Goal: Task Accomplishment & Management: Use online tool/utility

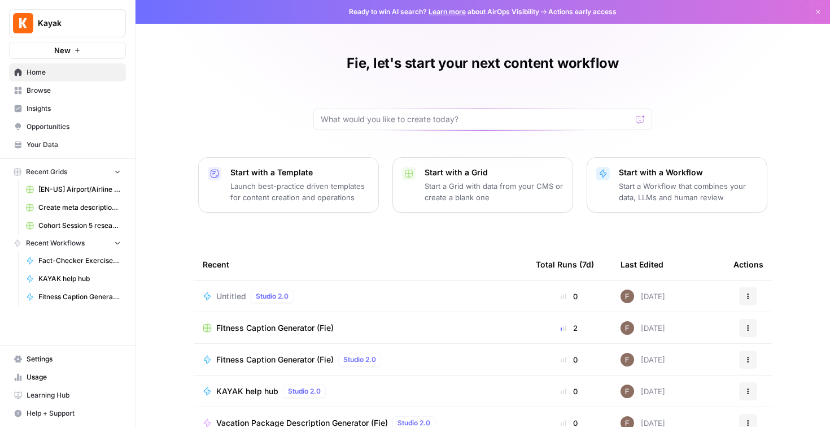
scroll to position [93, 0]
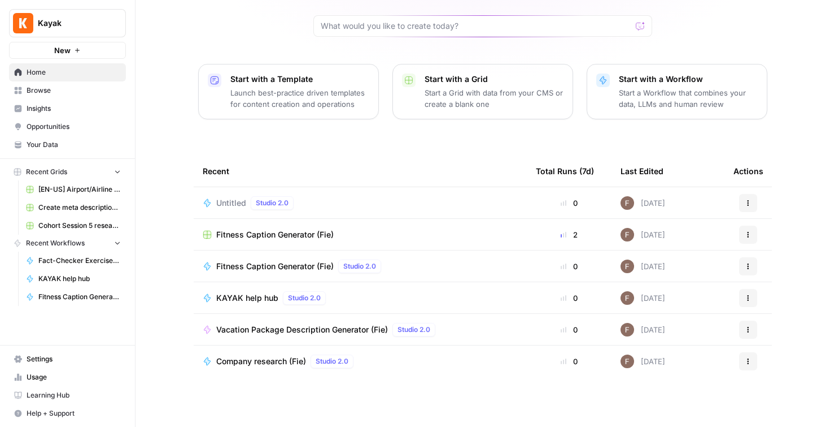
click at [44, 89] on span "Browse" at bounding box center [74, 90] width 94 height 10
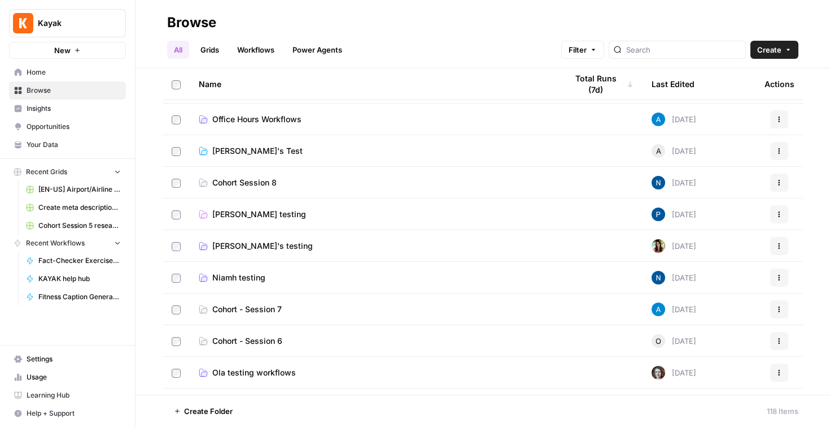
scroll to position [88, 0]
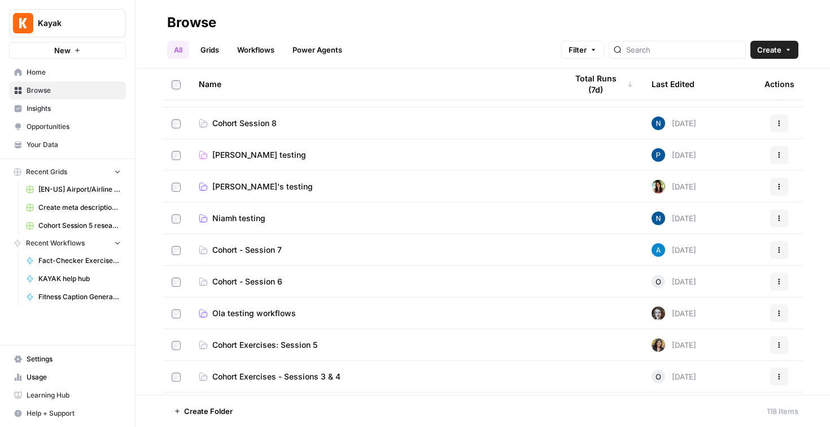
click at [685, 55] on div at bounding box center [677, 50] width 137 height 18
click at [247, 219] on span "Niamh testing" at bounding box center [238, 217] width 53 height 11
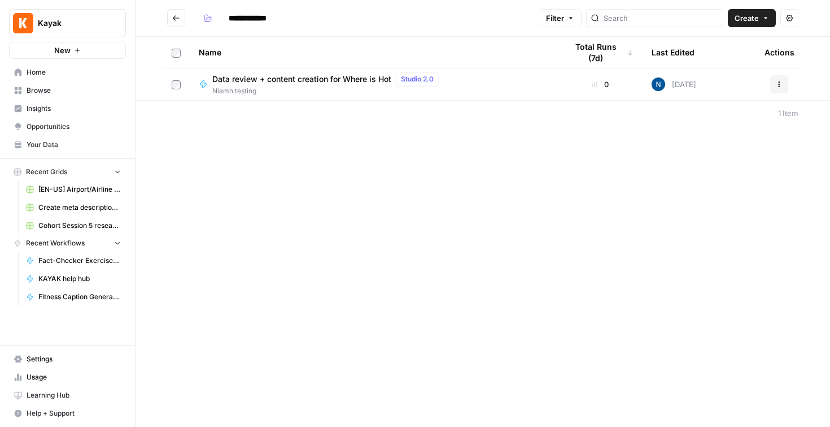
click at [324, 80] on span "Data review + content creation for Where is Hot" at bounding box center [301, 78] width 179 height 11
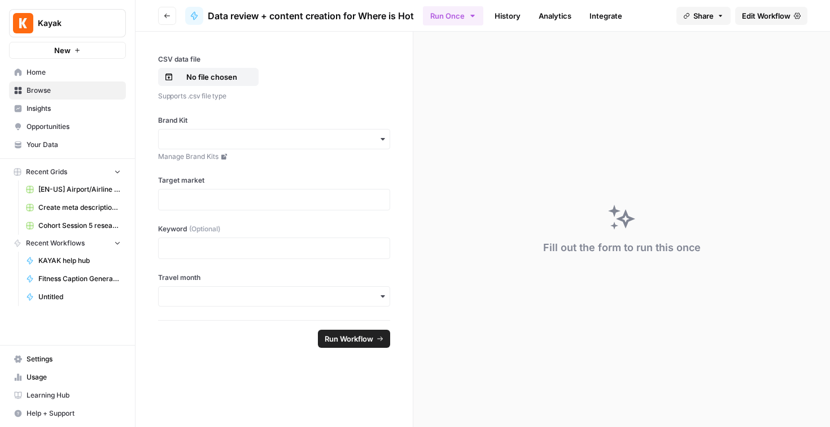
click at [275, 15] on span "Data review + content creation for Where is Hot" at bounding box center [311, 16] width 206 height 14
click at [767, 14] on span "Edit Workflow" at bounding box center [766, 15] width 49 height 11
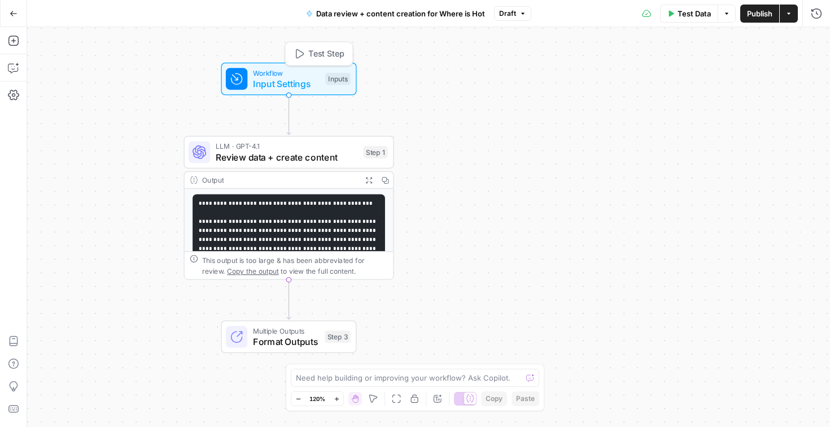
click at [285, 78] on span "Input Settings" at bounding box center [286, 84] width 67 height 14
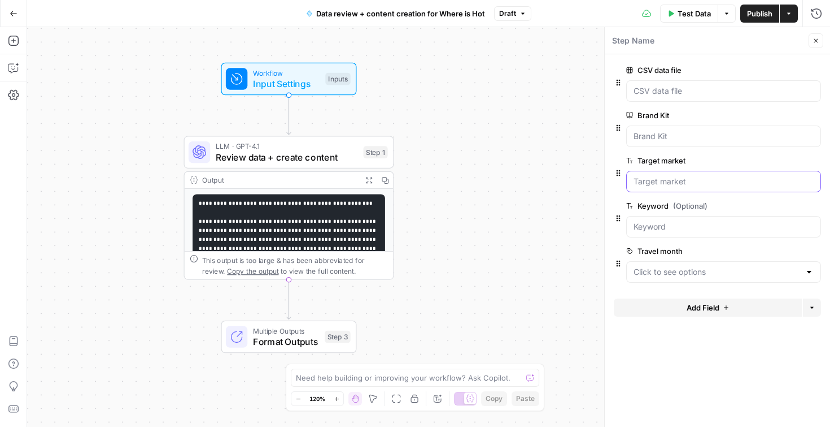
click at [691, 180] on market "Target market" at bounding box center [724, 181] width 180 height 11
click at [666, 232] on div at bounding box center [723, 226] width 195 height 21
click at [662, 273] on month "Travel month" at bounding box center [717, 271] width 167 height 11
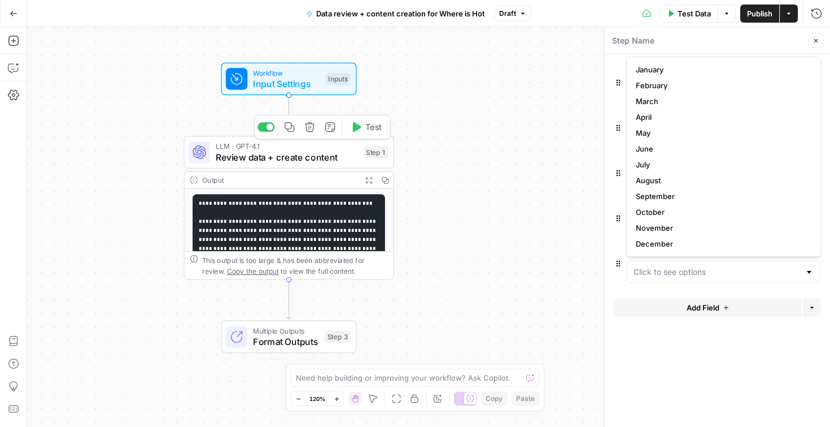
click at [317, 152] on span "Review data + create content" at bounding box center [287, 157] width 142 height 14
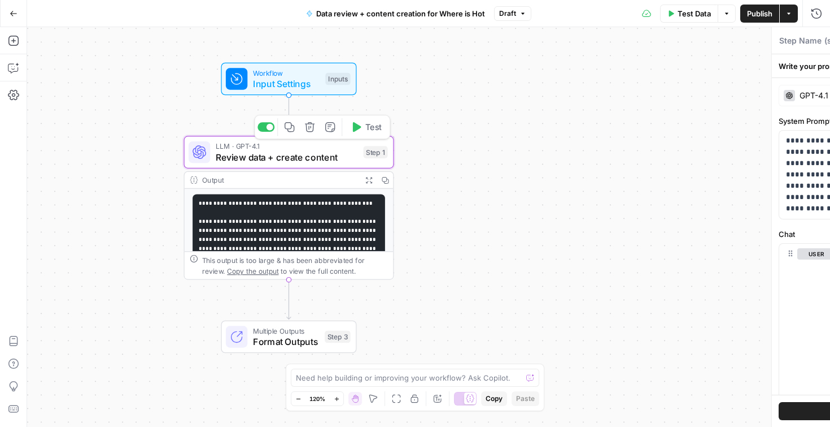
type textarea "Review data + create content"
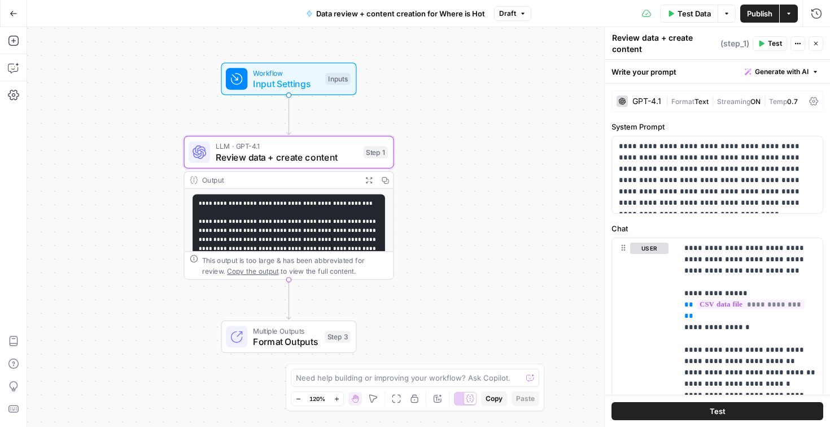
click at [306, 221] on pre "**********" at bounding box center [289, 327] width 193 height 266
click at [306, 225] on pre "**********" at bounding box center [289, 327] width 193 height 266
click at [367, 178] on icon "button" at bounding box center [369, 180] width 6 height 6
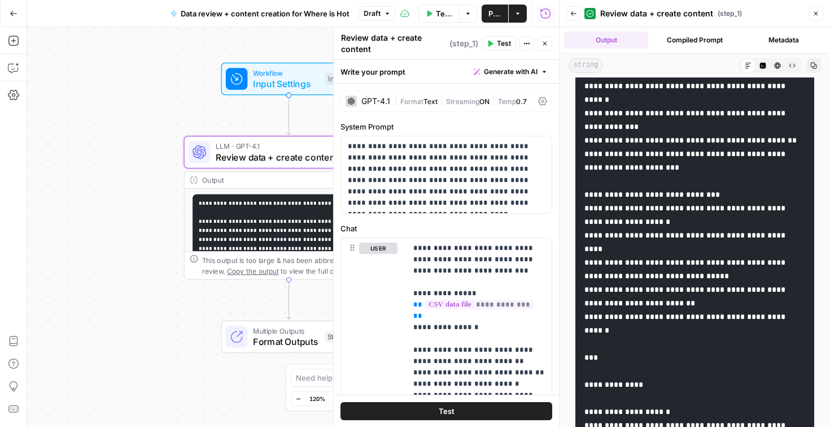
scroll to position [750, 0]
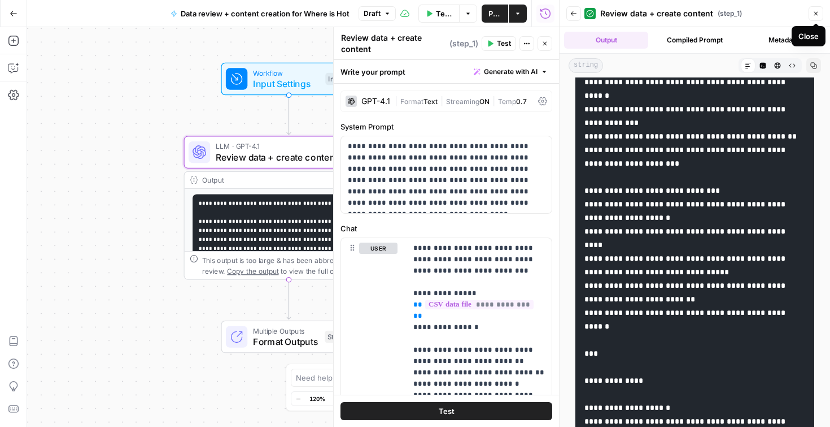
click at [820, 9] on button "Close" at bounding box center [816, 13] width 15 height 15
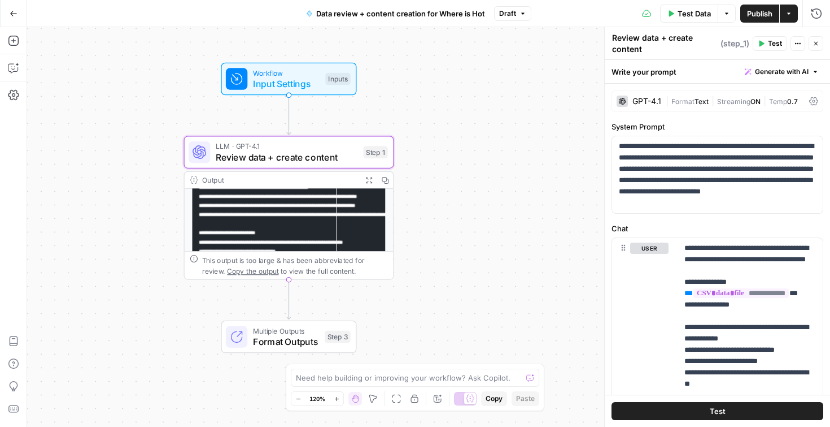
scroll to position [108, 0]
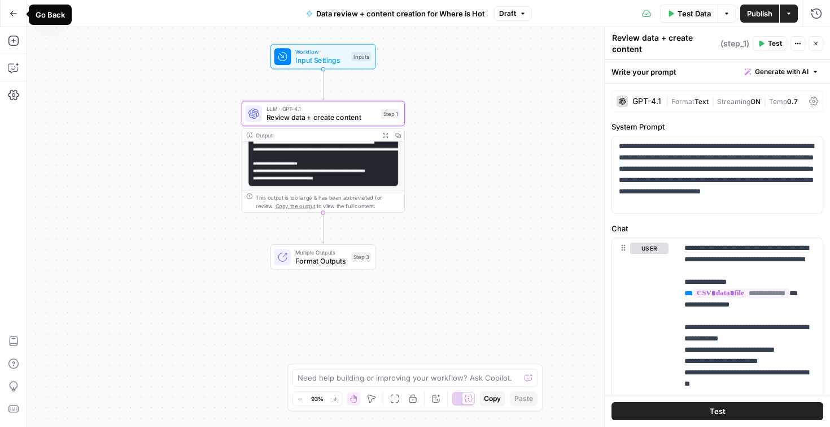
click at [11, 13] on icon "button" at bounding box center [13, 13] width 7 height 5
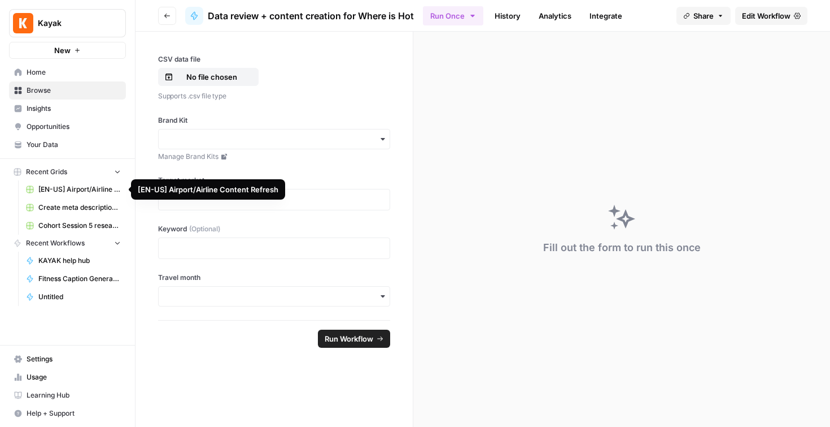
click at [78, 189] on span "[EN-US] Airport/Airline Content Refresh" at bounding box center [79, 189] width 82 height 10
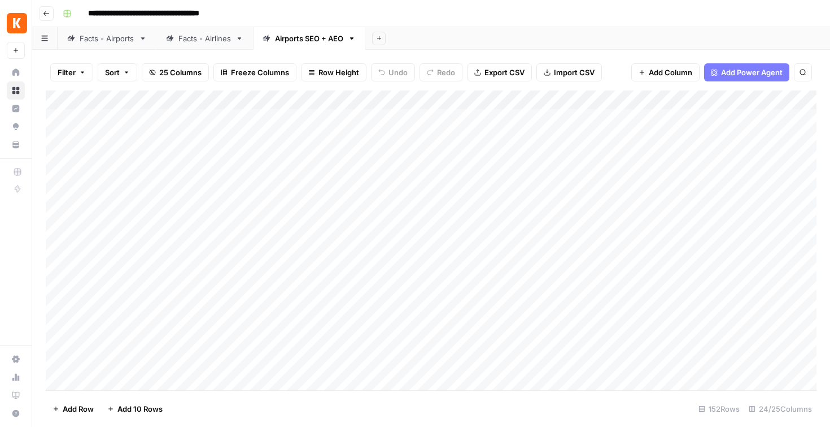
click at [120, 46] on link "Facts - Airports" at bounding box center [107, 38] width 99 height 23
click at [448, 120] on div "Add Column" at bounding box center [431, 239] width 771 height 299
click at [467, 101] on div "Add Column" at bounding box center [431, 239] width 771 height 299
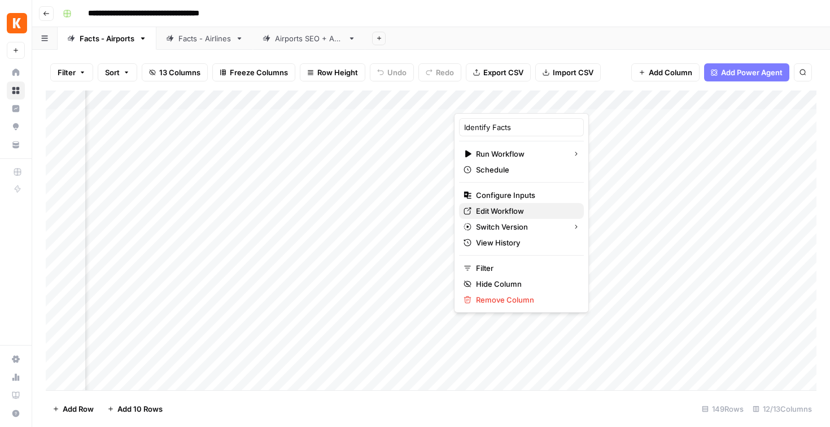
click at [488, 210] on span "Edit Workflow" at bounding box center [525, 210] width 99 height 11
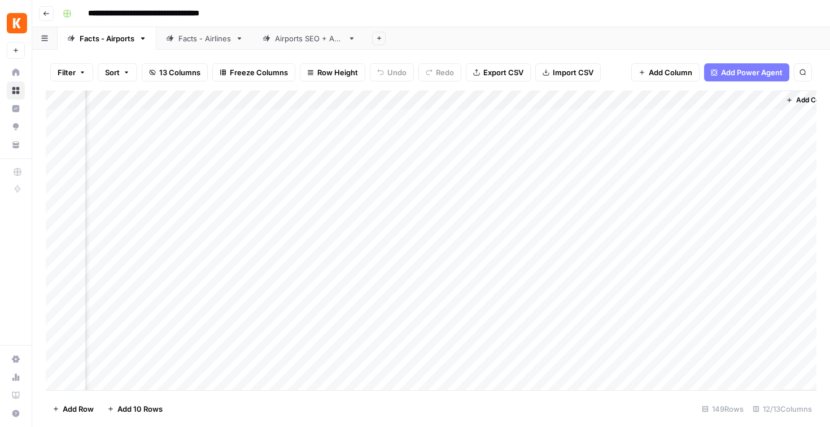
scroll to position [0, 746]
click at [291, 43] on div "Airports SEO + AEO" at bounding box center [309, 38] width 68 height 11
click at [465, 119] on div "Add Column" at bounding box center [431, 239] width 771 height 299
click at [462, 136] on div "Add Column" at bounding box center [431, 239] width 771 height 299
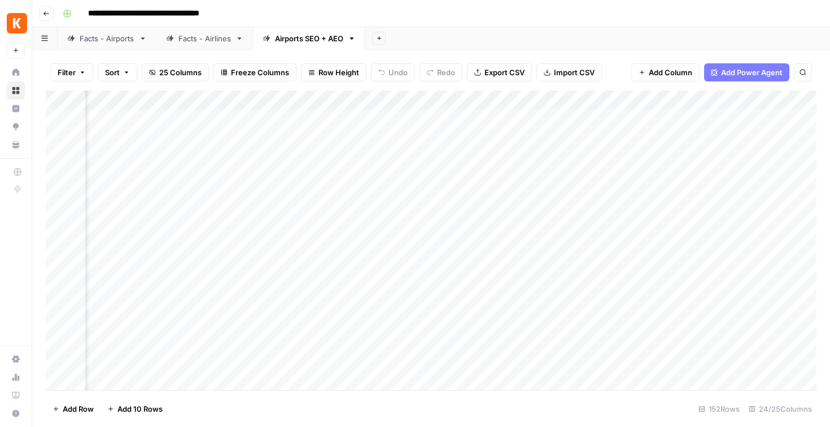
click at [462, 136] on div "Add Column" at bounding box center [431, 239] width 771 height 299
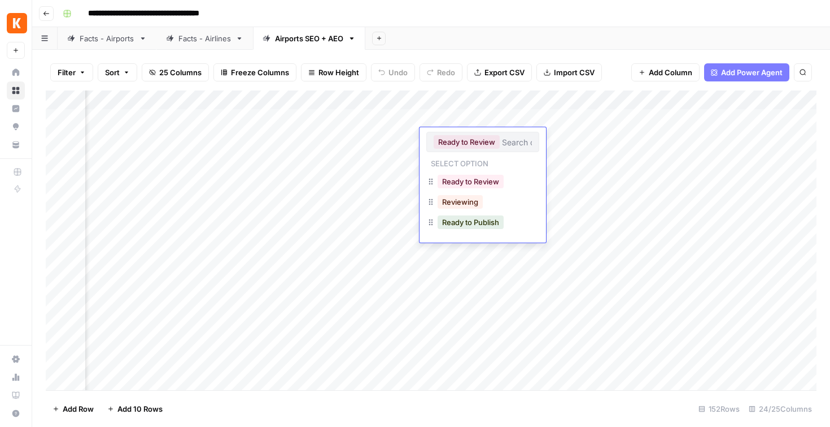
click at [362, 138] on div "Add Column" at bounding box center [431, 239] width 771 height 299
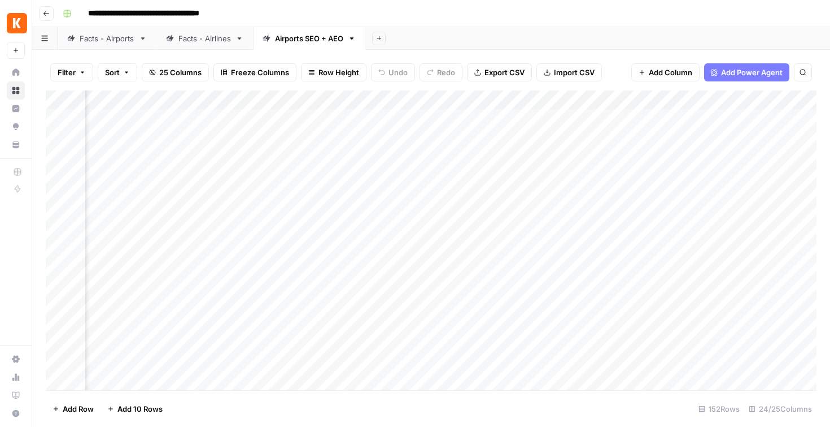
click at [362, 138] on div "Add Column" at bounding box center [431, 239] width 771 height 299
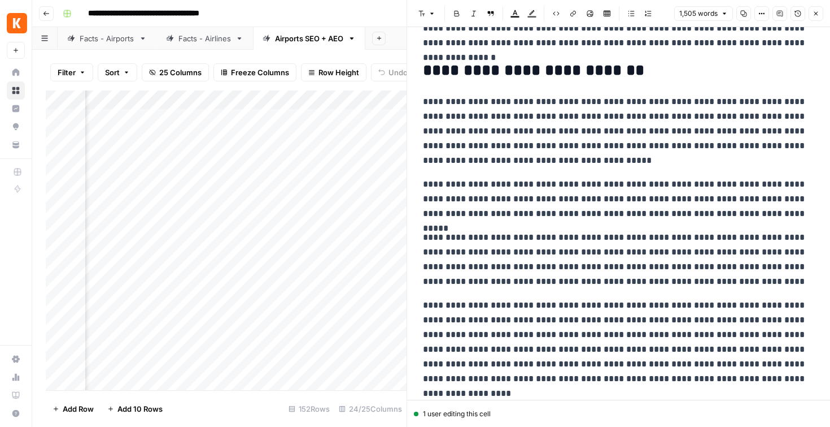
scroll to position [1241, 0]
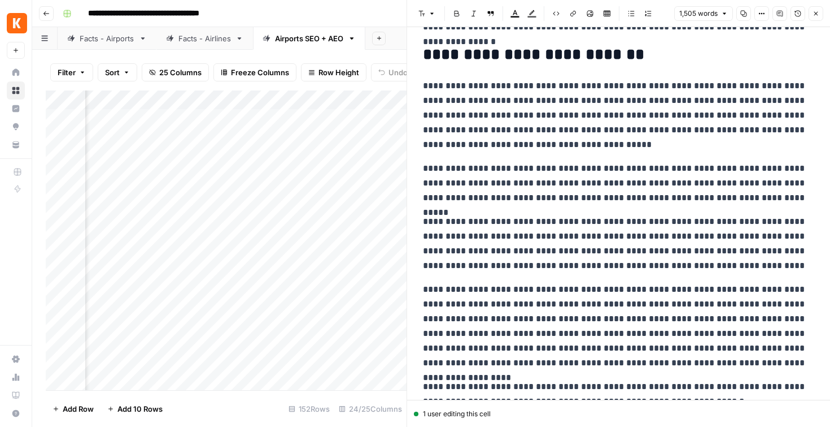
click at [320, 233] on div "Add Column" at bounding box center [226, 239] width 361 height 299
click at [819, 16] on icon "button" at bounding box center [816, 13] width 7 height 7
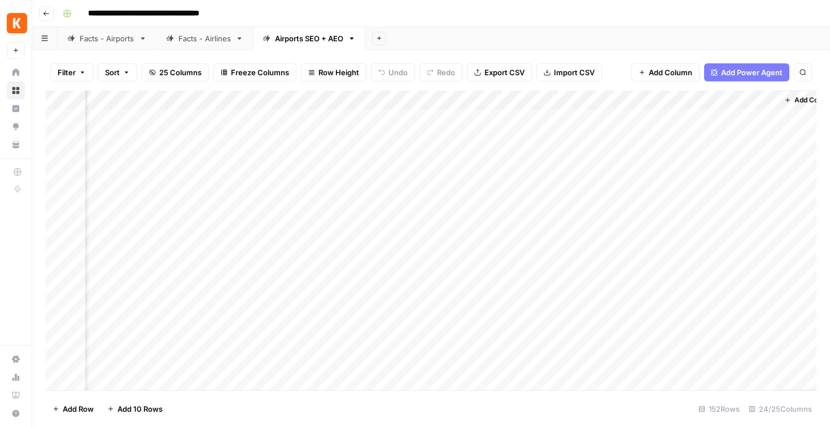
scroll to position [0, 1843]
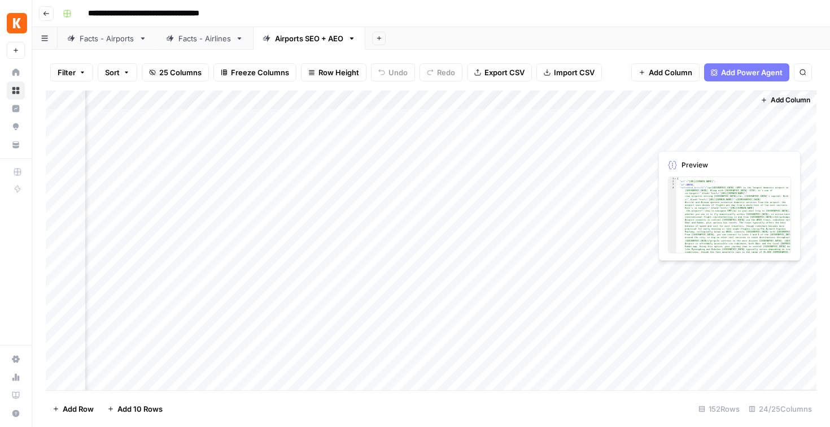
click at [700, 140] on div "Add Column" at bounding box center [431, 239] width 771 height 299
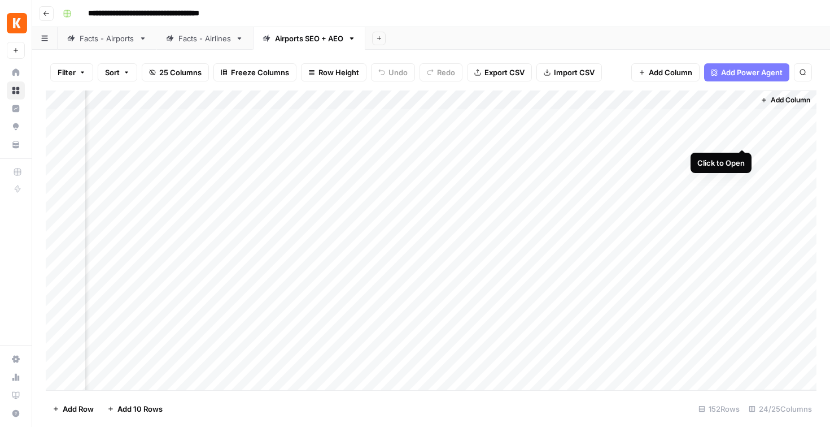
click at [717, 137] on div "Add Column" at bounding box center [431, 239] width 771 height 299
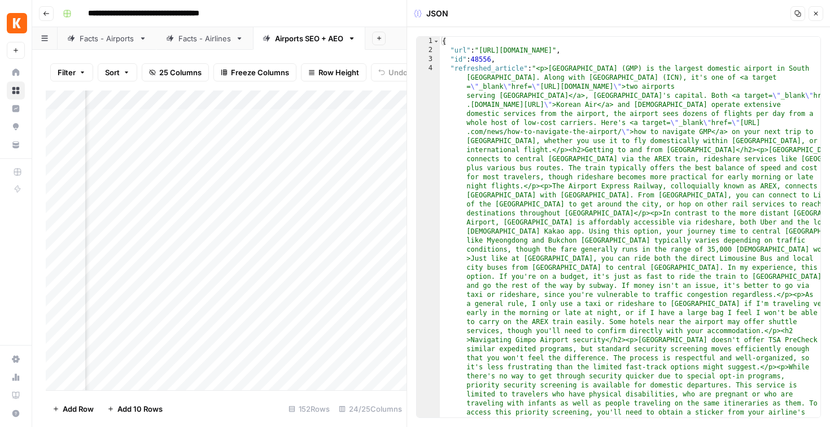
click at [243, 277] on div "Add Column" at bounding box center [226, 239] width 361 height 299
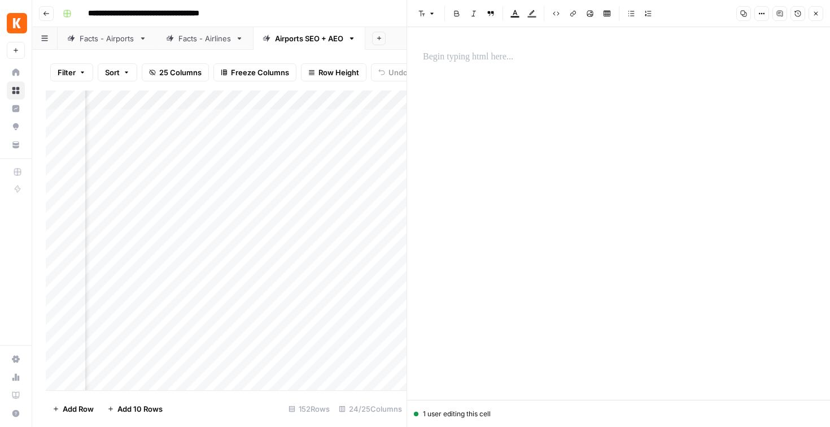
click at [820, 11] on button "Close" at bounding box center [816, 13] width 15 height 15
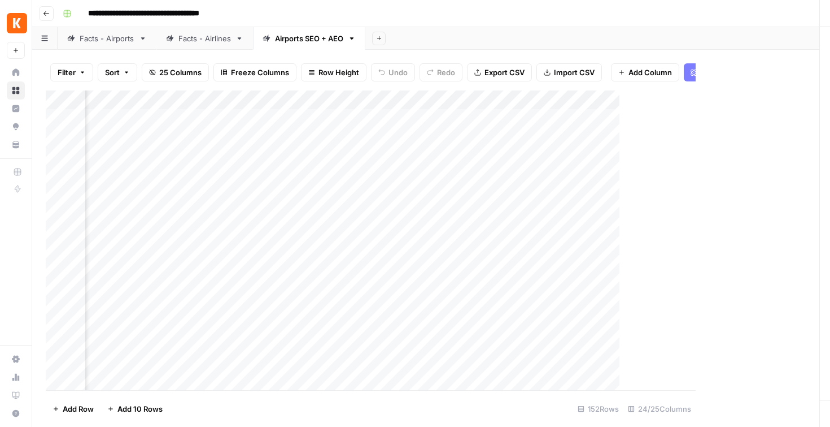
scroll to position [0, 1829]
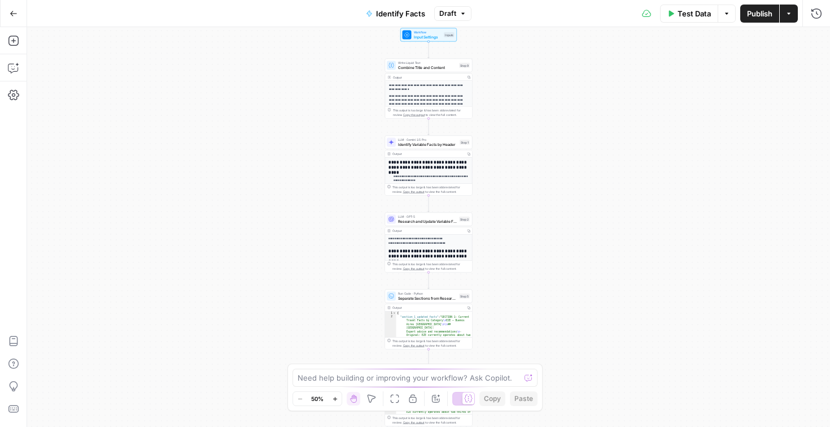
click at [334, 400] on icon "button" at bounding box center [335, 398] width 6 height 6
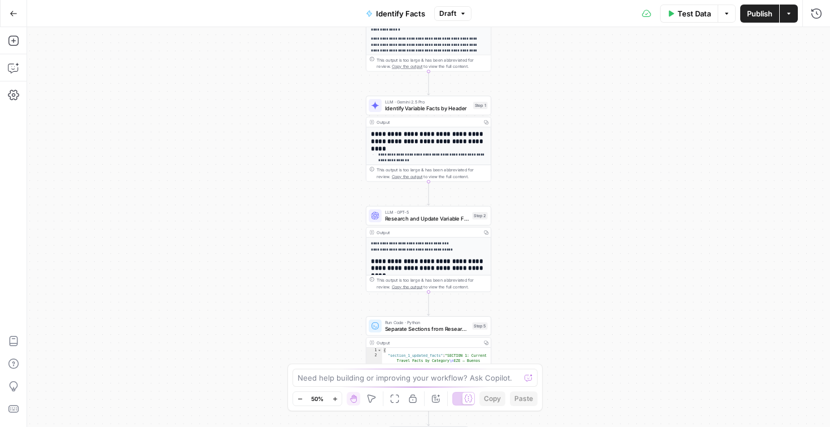
click at [334, 400] on icon "button" at bounding box center [335, 398] width 6 height 6
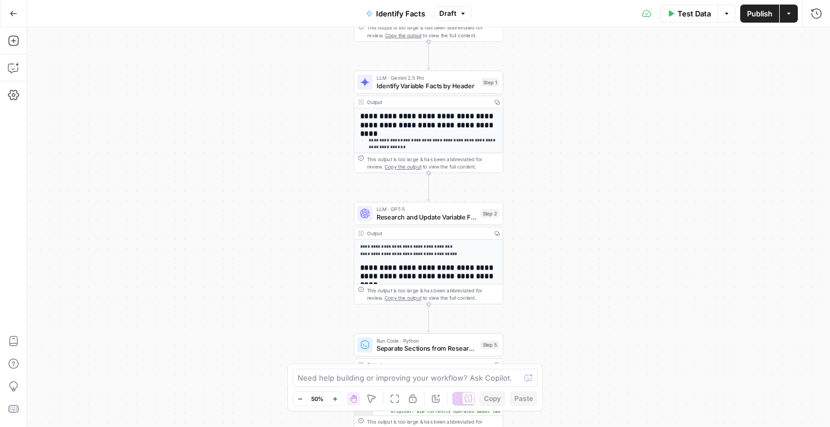
click at [334, 400] on icon "button" at bounding box center [335, 398] width 6 height 6
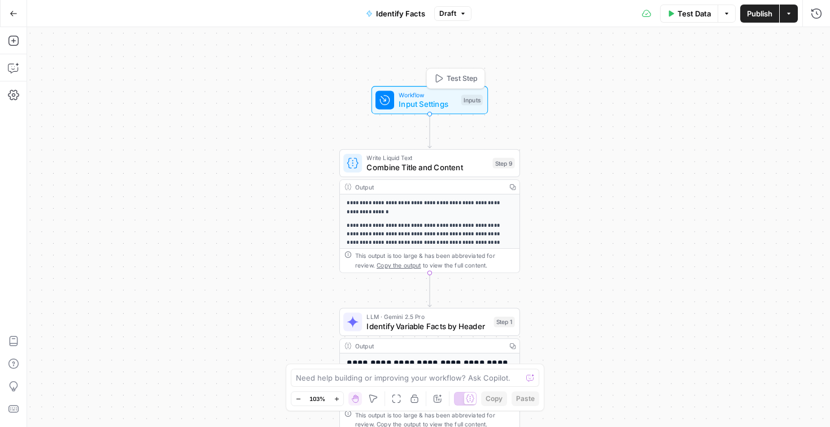
click at [437, 101] on span "Input Settings" at bounding box center [428, 104] width 58 height 12
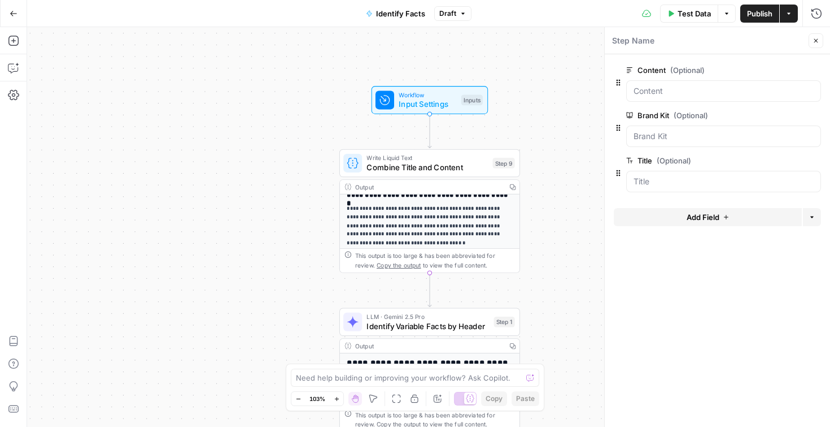
scroll to position [37, 0]
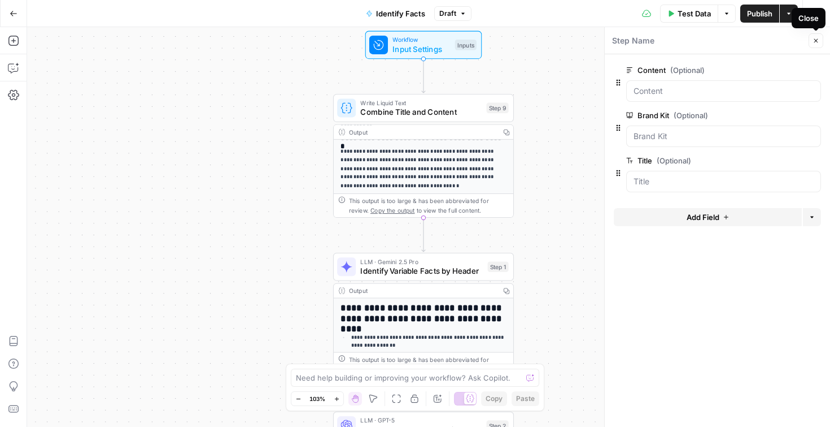
click at [813, 43] on icon "button" at bounding box center [816, 40] width 7 height 7
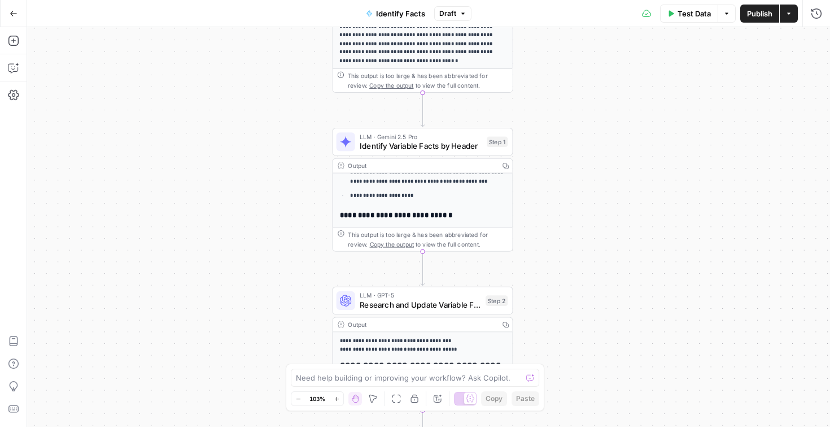
scroll to position [116, 0]
click at [414, 198] on div "**********" at bounding box center [423, 193] width 180 height 279
click at [417, 151] on span "Identify Variable Facts by Header" at bounding box center [421, 146] width 123 height 12
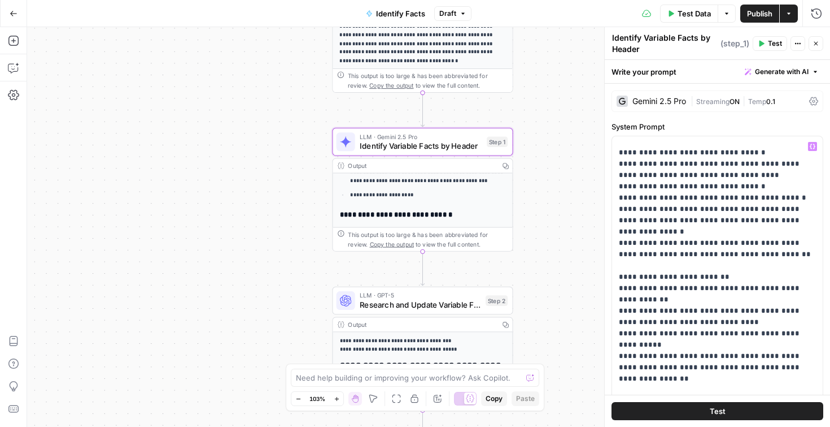
scroll to position [2614, 0]
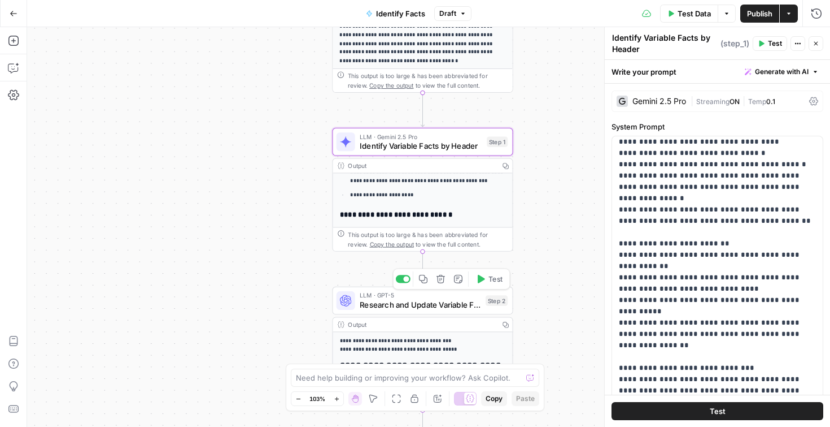
click at [420, 311] on div "LLM · GPT-5 Research and Update Variable Facts Step 2 Copy step Delete step Add…" at bounding box center [422, 300] width 181 height 28
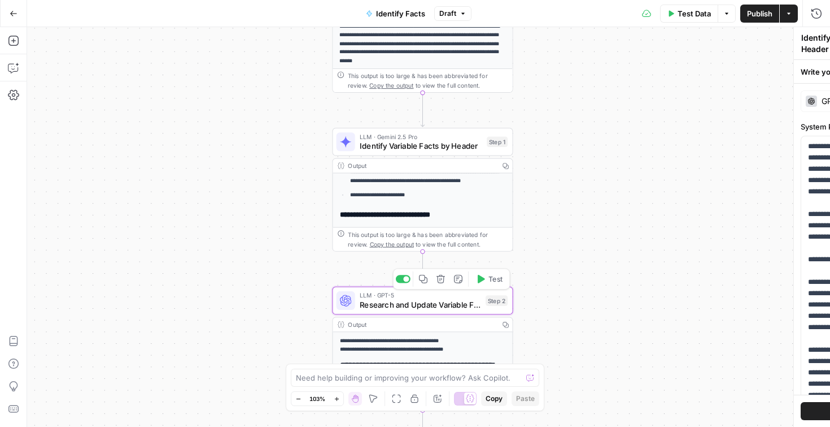
type textarea "Research and Update Variable Facts"
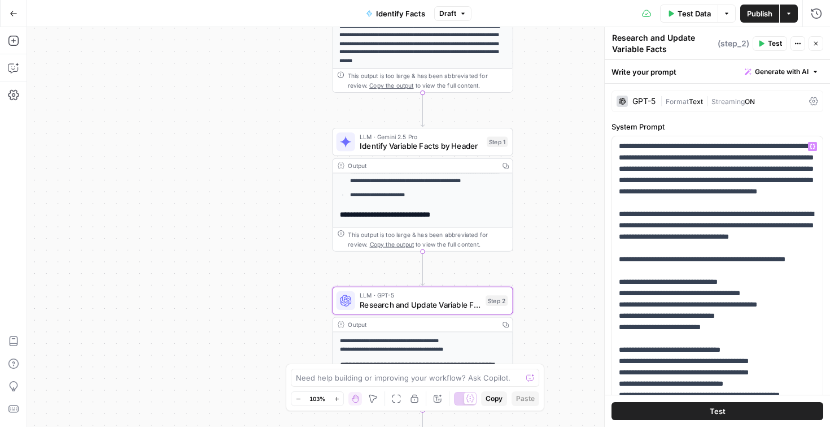
scroll to position [12, 0]
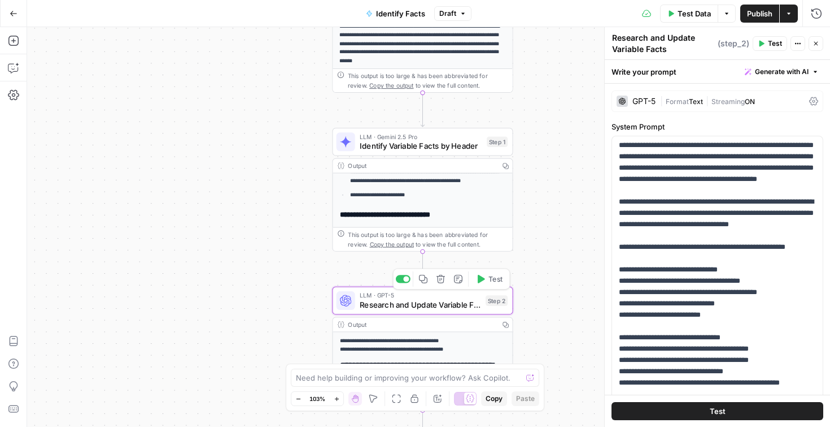
click at [453, 307] on span "Research and Update Variable Facts" at bounding box center [420, 304] width 121 height 12
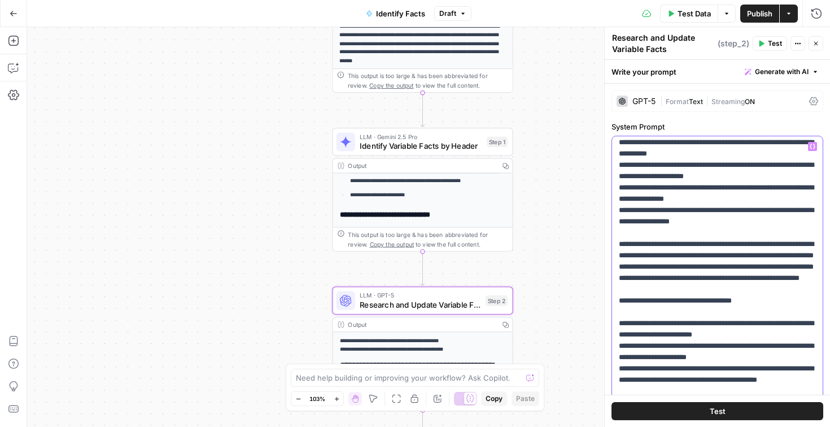
scroll to position [829, 0]
drag, startPoint x: 635, startPoint y: 242, endPoint x: 620, endPoint y: 244, distance: 14.8
click at [620, 244] on p "**********" at bounding box center [717, 159] width 197 height 1695
click at [633, 269] on p "**********" at bounding box center [717, 159] width 197 height 1695
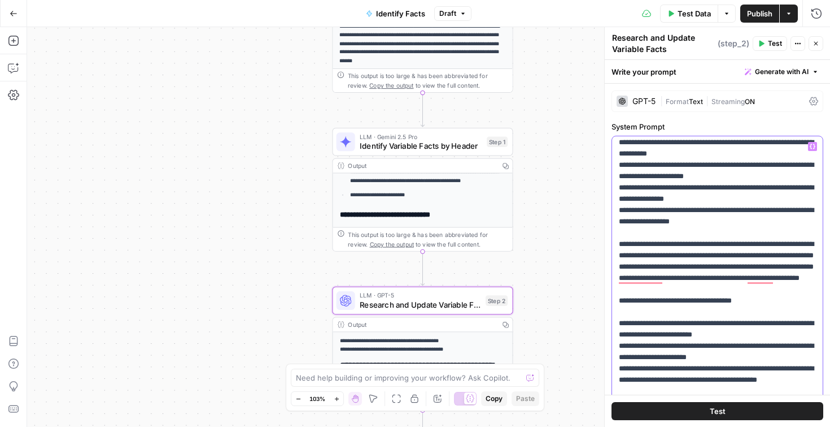
click at [633, 269] on p "**********" at bounding box center [717, 159] width 197 height 1695
click at [631, 268] on p "**********" at bounding box center [717, 159] width 197 height 1695
click at [634, 292] on p "**********" at bounding box center [717, 159] width 197 height 1695
drag, startPoint x: 634, startPoint y: 292, endPoint x: 621, endPoint y: 290, distance: 12.5
click at [621, 290] on p "**********" at bounding box center [717, 159] width 197 height 1695
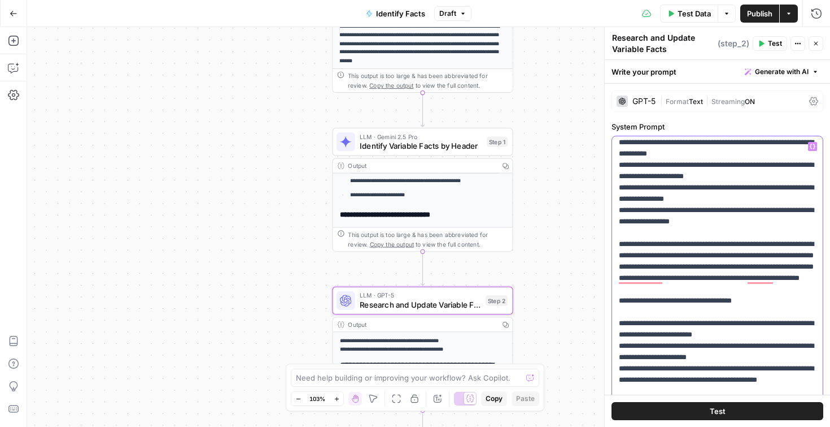
click at [637, 310] on p "**********" at bounding box center [717, 159] width 197 height 1695
drag, startPoint x: 637, startPoint y: 310, endPoint x: 625, endPoint y: 311, distance: 11.9
click at [625, 311] on p "**********" at bounding box center [717, 159] width 197 height 1695
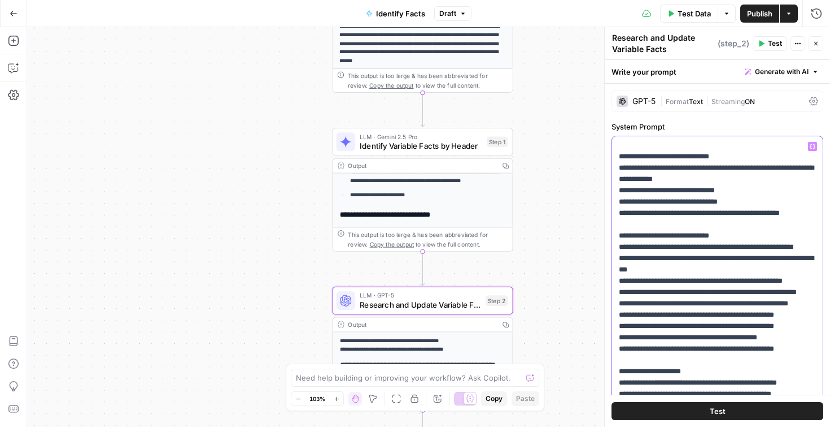
scroll to position [1178, 0]
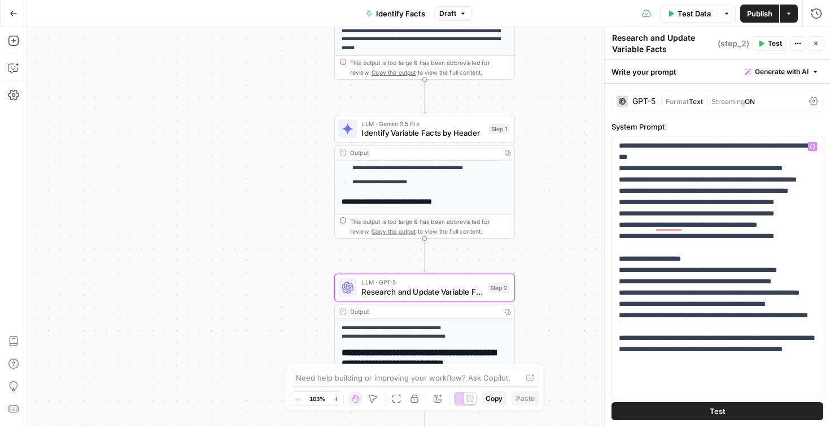
click at [305, 291] on div "**********" at bounding box center [428, 226] width 803 height 399
click at [820, 44] on button "Close" at bounding box center [816, 43] width 15 height 15
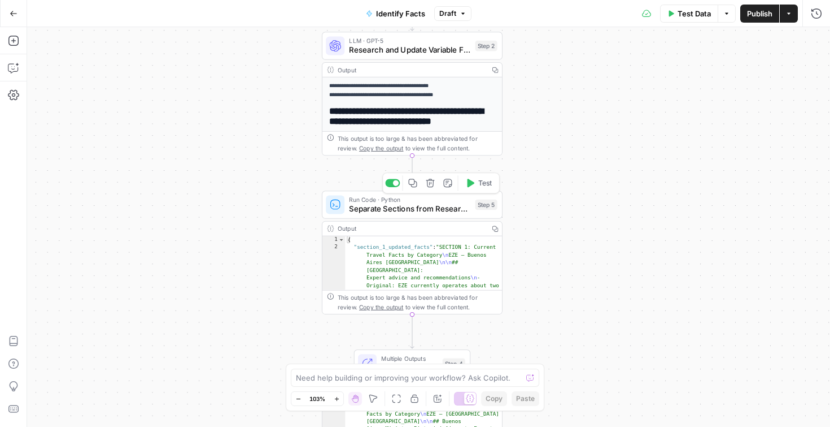
click at [417, 206] on span "Separate Sections from Research Output" at bounding box center [409, 209] width 121 height 12
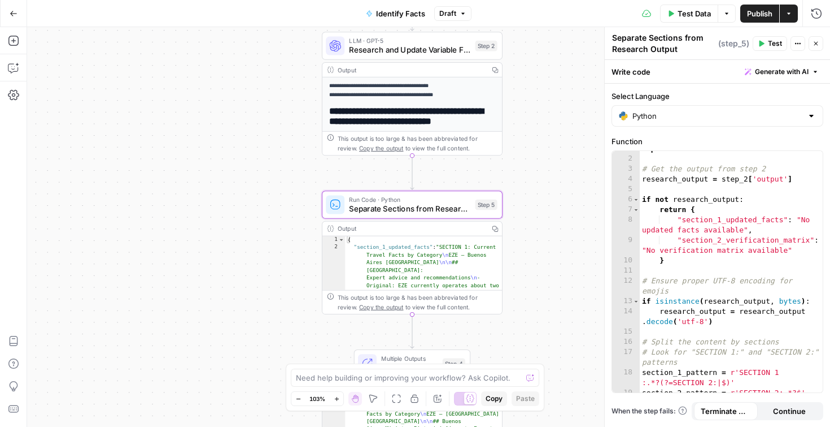
click at [689, 50] on textarea "Separate Sections from Research Output" at bounding box center [663, 43] width 103 height 23
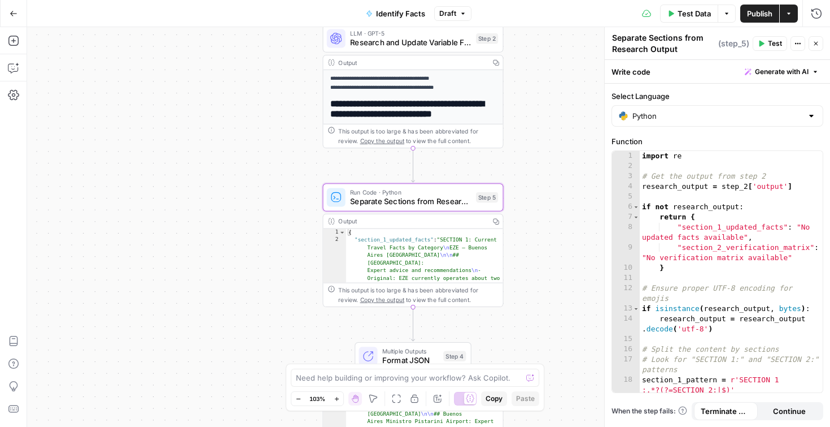
type textarea "**********"
click at [452, 219] on div "Output" at bounding box center [411, 221] width 147 height 10
click at [792, 42] on button "Actions" at bounding box center [798, 43] width 15 height 15
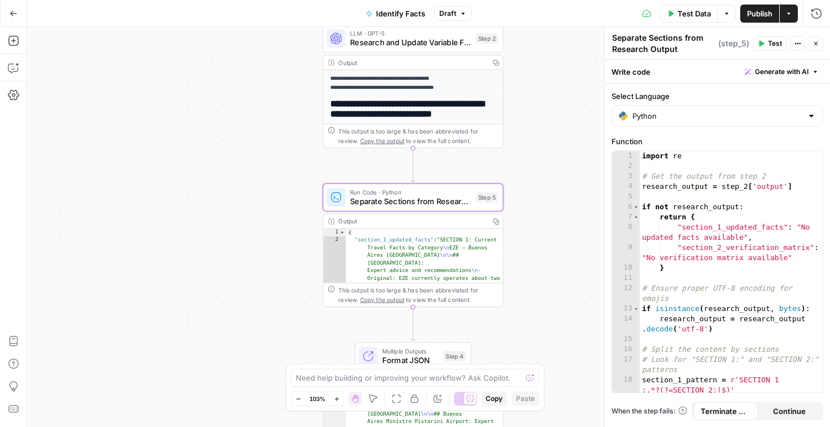
click at [685, 50] on textarea "Separate Sections from Research Output" at bounding box center [663, 43] width 103 height 23
click at [819, 11] on icon "button" at bounding box center [816, 13] width 11 height 11
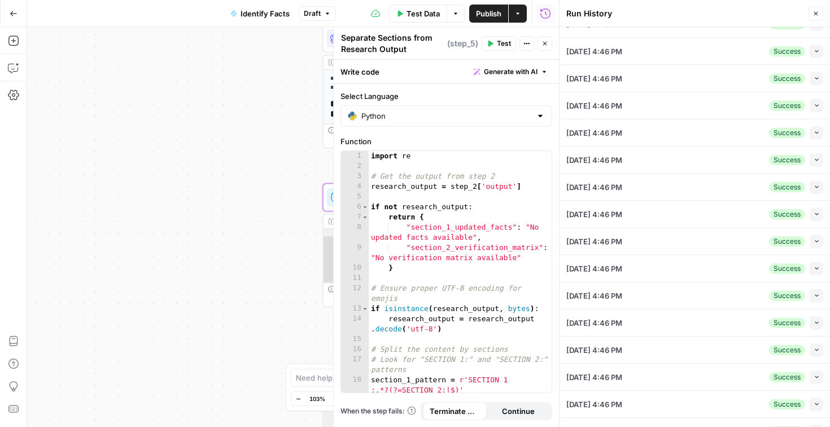
scroll to position [0, 0]
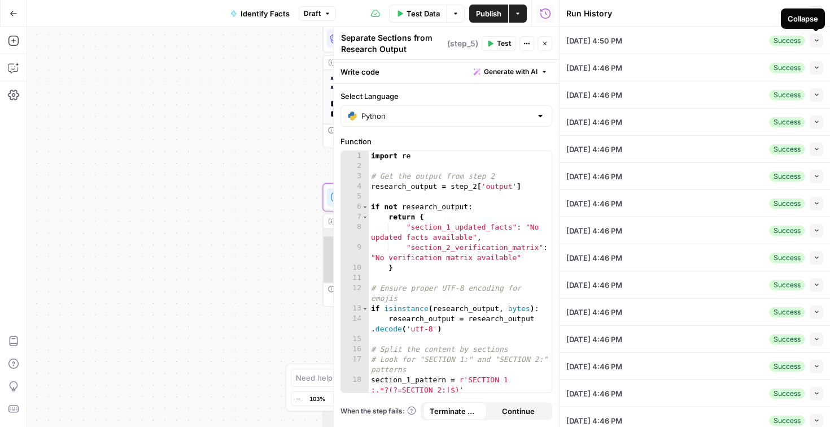
click at [819, 43] on span "button" at bounding box center [817, 40] width 6 height 6
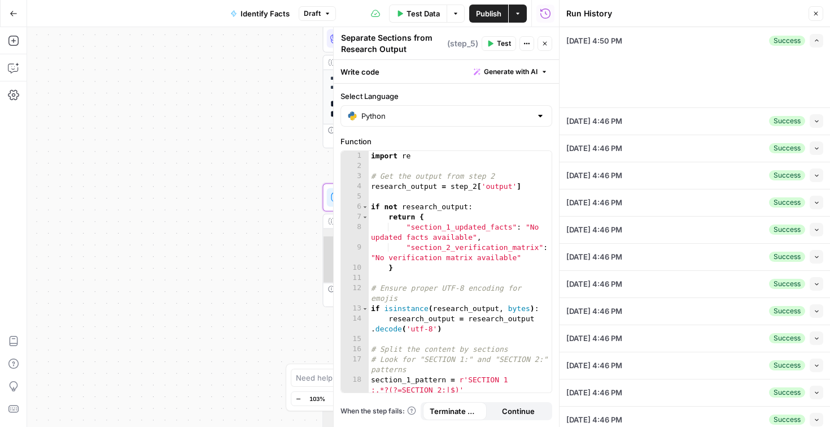
type input "[EN-US] - Kayak"
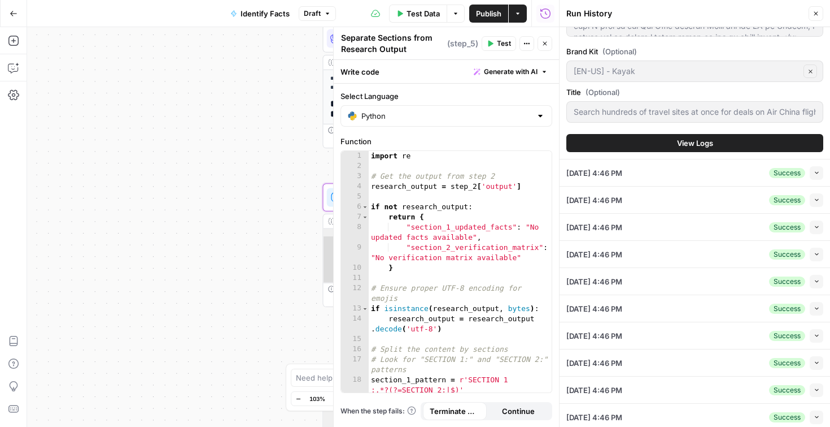
scroll to position [283, 0]
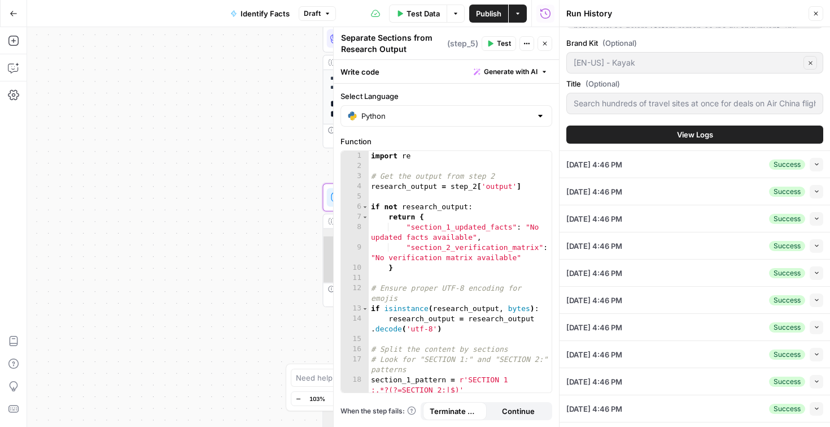
click at [691, 137] on span "View Logs" at bounding box center [695, 134] width 36 height 11
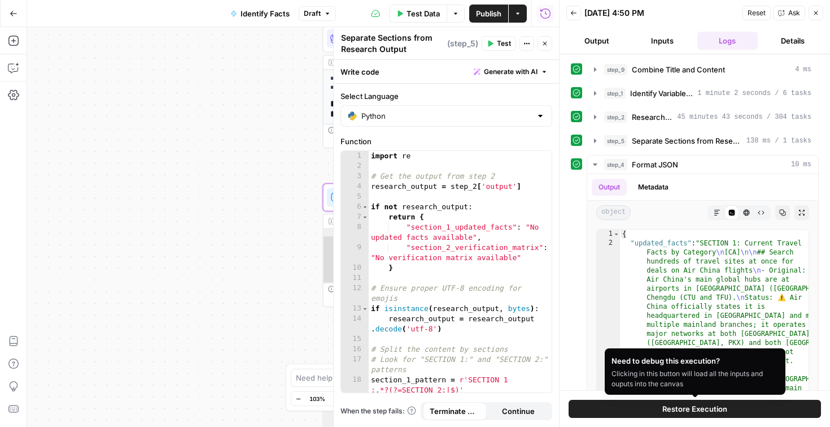
click at [672, 411] on span "Restore Execution" at bounding box center [695, 408] width 65 height 11
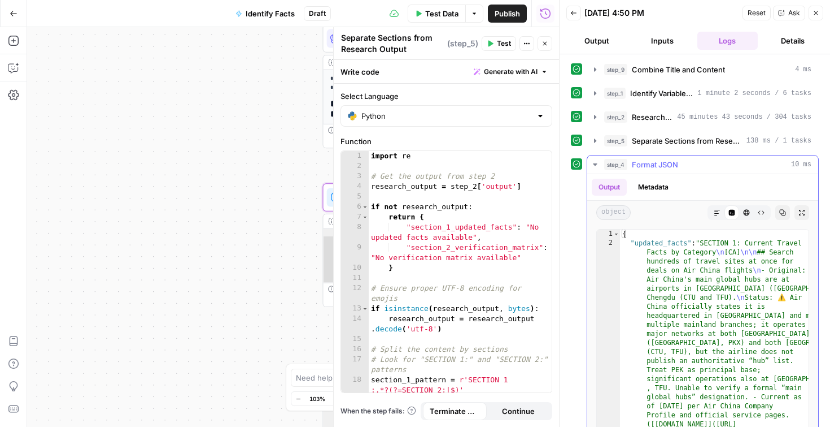
scroll to position [36, 0]
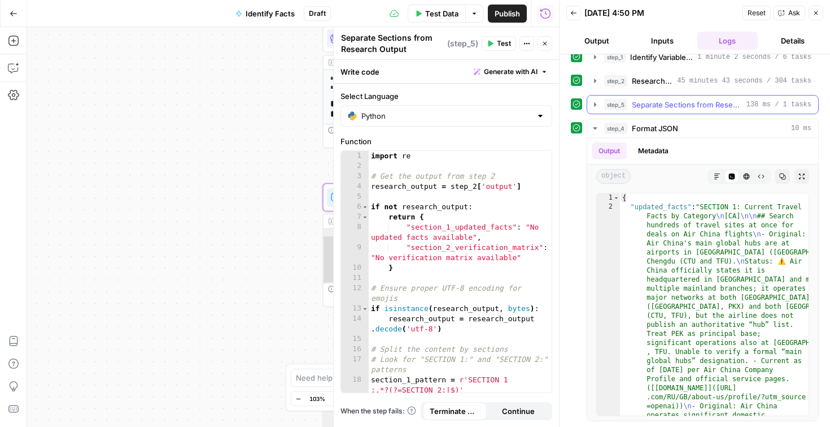
click at [595, 103] on icon "button" at bounding box center [595, 104] width 9 height 9
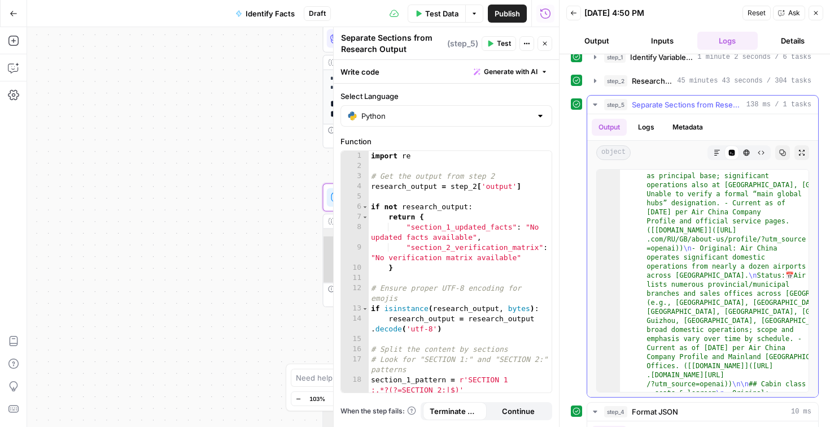
scroll to position [0, 0]
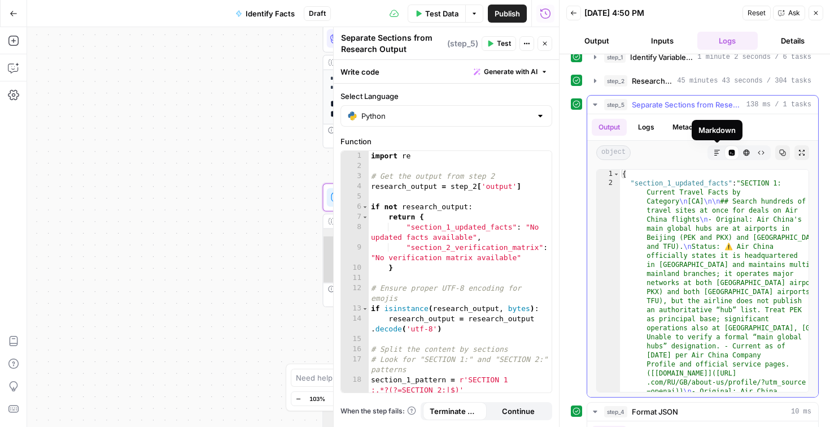
click at [713, 153] on span "Markdown" at bounding box center [713, 153] width 1 height 1
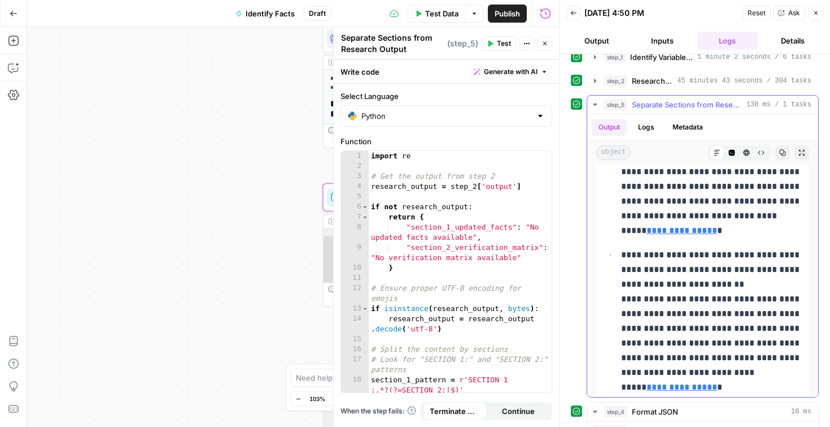
scroll to position [1171, 0]
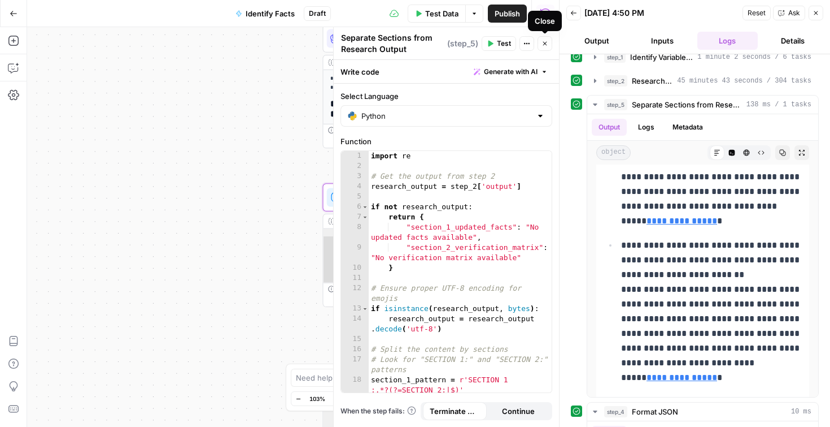
click at [547, 41] on icon "button" at bounding box center [545, 43] width 7 height 7
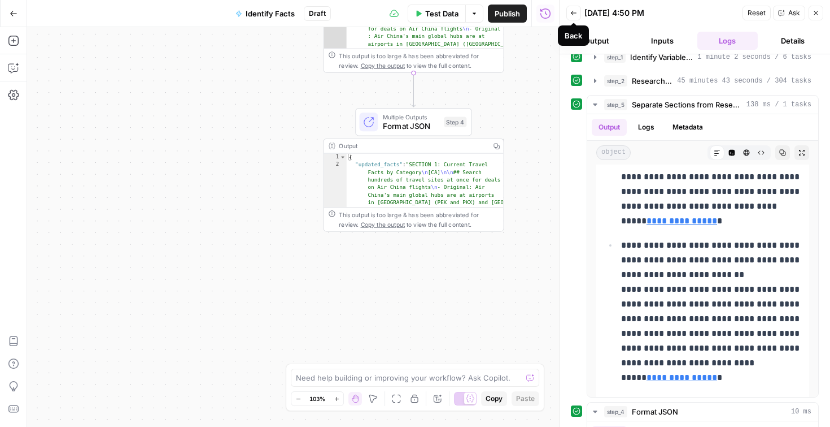
click at [575, 14] on icon "button" at bounding box center [574, 13] width 7 height 7
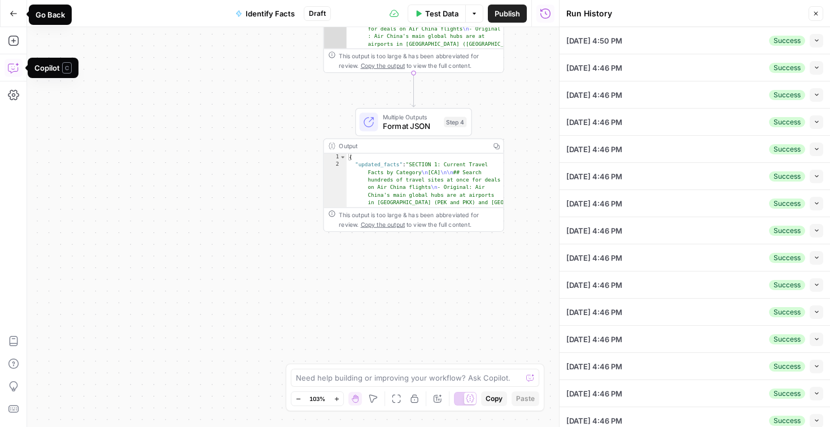
click at [15, 18] on button "Go Back" at bounding box center [13, 13] width 20 height 20
